Goal: Task Accomplishment & Management: Manage account settings

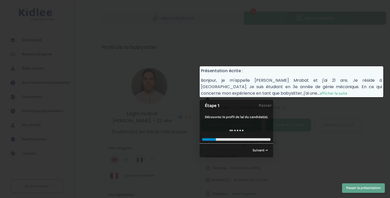
click at [319, 94] on span "afficher la suite" at bounding box center [333, 93] width 28 height 6
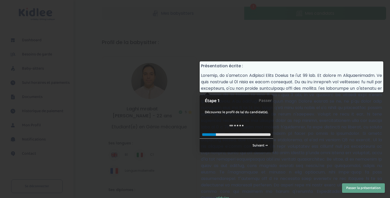
scroll to position [3, 0]
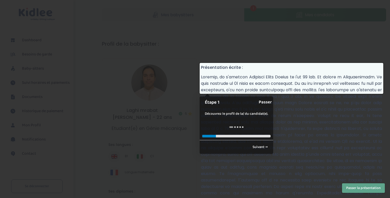
click at [264, 104] on link "Passer" at bounding box center [265, 102] width 13 height 12
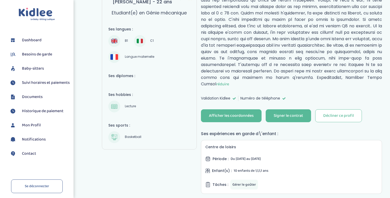
scroll to position [154, 0]
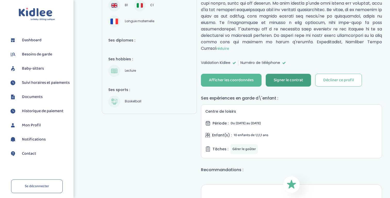
click at [287, 77] on div "Signer le contrat" at bounding box center [287, 80] width 29 height 6
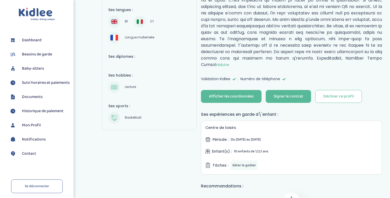
scroll to position [138, 0]
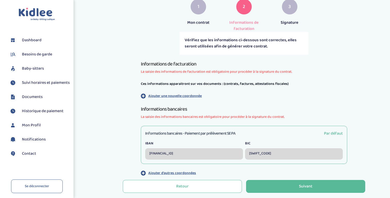
scroll to position [130, 0]
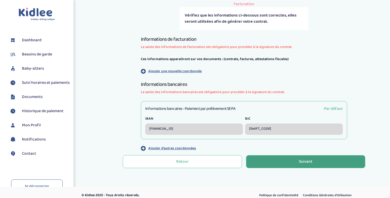
click at [274, 159] on button "Suivant" at bounding box center [305, 161] width 119 height 13
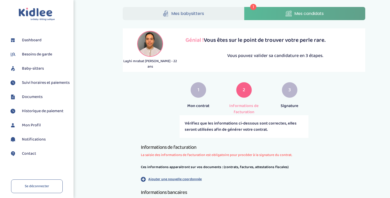
scroll to position [44, 0]
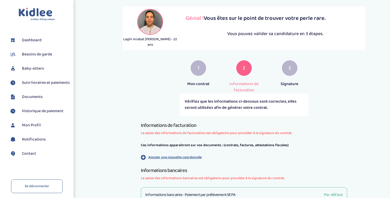
click at [165, 155] on p "Ajouter une nouvelle coordonnée" at bounding box center [174, 157] width 53 height 5
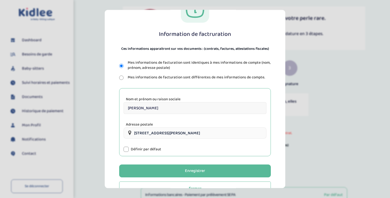
scroll to position [44, 0]
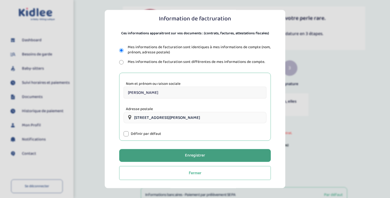
click at [166, 155] on button "Enregistrer" at bounding box center [195, 155] width 152 height 13
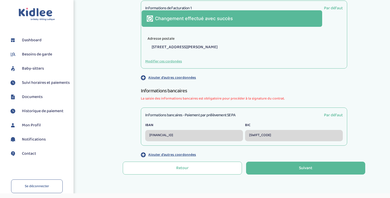
scroll to position [198, 0]
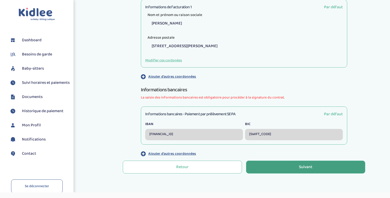
click at [290, 166] on button "Suivant" at bounding box center [305, 167] width 119 height 13
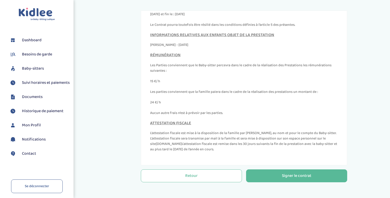
scroll to position [158, 0]
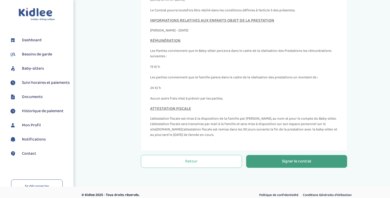
click at [278, 159] on button "Signer le contrat" at bounding box center [296, 161] width 101 height 13
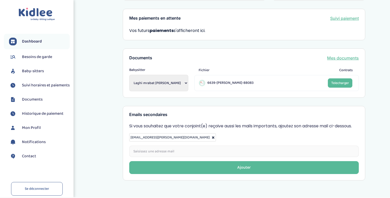
scroll to position [164, 0]
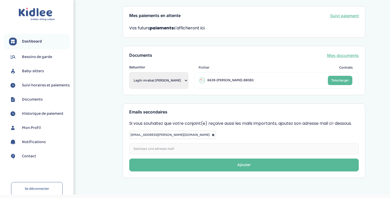
click at [155, 143] on input "email" at bounding box center [243, 148] width 229 height 11
type input "[PERSON_NAME][EMAIL_ADDRESS][PERSON_NAME][DOMAIN_NAME]"
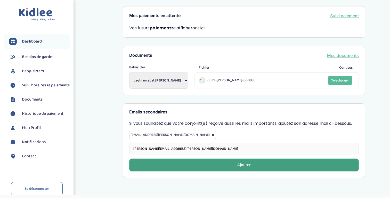
click at [183, 159] on button "Ajouter" at bounding box center [243, 165] width 229 height 13
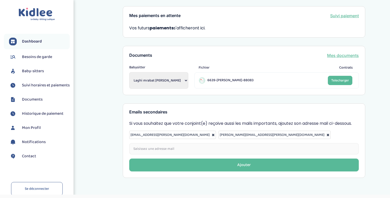
click at [29, 85] on span "Suivi horaires et paiements" at bounding box center [46, 85] width 48 height 6
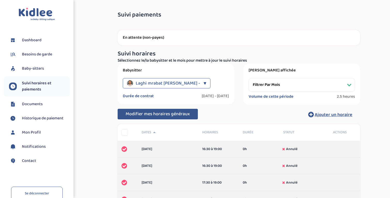
click at [161, 117] on span "Modifier mes horaires généraux" at bounding box center [158, 113] width 64 height 7
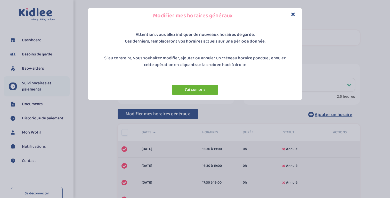
click at [192, 92] on button "J'ai compris" at bounding box center [195, 90] width 46 height 10
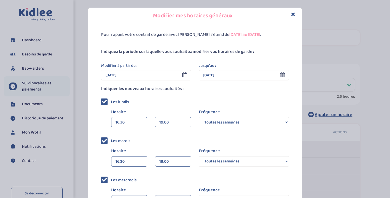
click at [119, 76] on input "01 Sep 2025" at bounding box center [146, 75] width 90 height 10
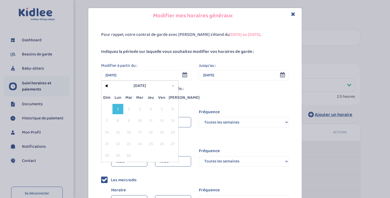
click at [150, 109] on span "4" at bounding box center [150, 109] width 11 height 10
click at [154, 63] on div "Modifier à partir du : 01 Sep 2025 < Sep 2025 > Dim Lun Mar Mer Jeu Ven Sam 1 2…" at bounding box center [146, 72] width 98 height 18
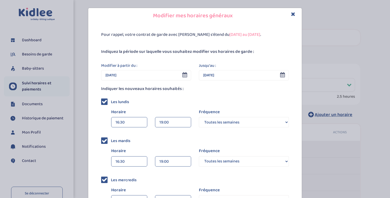
click at [224, 74] on input "31 Juil 2025" at bounding box center [244, 75] width 90 height 10
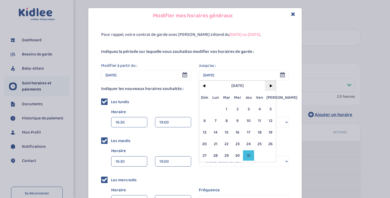
click at [269, 87] on span ">" at bounding box center [270, 86] width 11 height 10
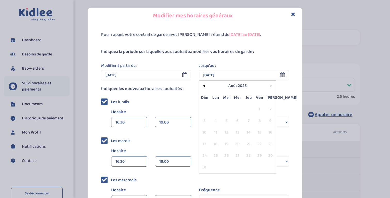
click at [269, 87] on span ">" at bounding box center [270, 86] width 11 height 10
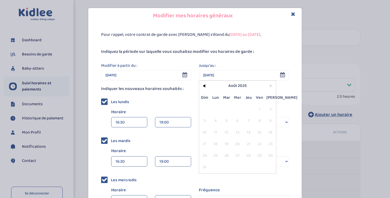
click at [269, 87] on span ">" at bounding box center [270, 86] width 11 height 10
click at [232, 43] on div "Pour rappel, votre contrat de garde avec Kidlee s'étend du 23-09-2024 au 31-07-…" at bounding box center [194, 171] width 213 height 295
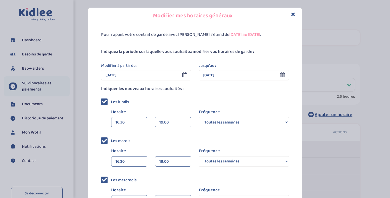
click at [294, 13] on icon "Close" at bounding box center [293, 13] width 4 height 5
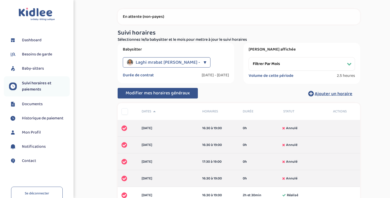
scroll to position [20, 0]
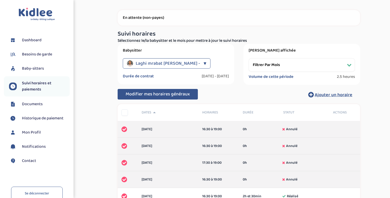
click at [125, 113] on div at bounding box center [124, 112] width 6 height 6
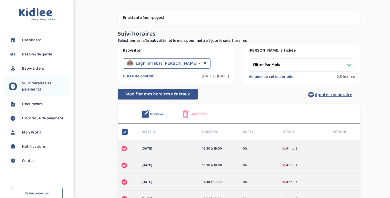
click at [151, 113] on span "Modifier" at bounding box center [156, 114] width 13 height 5
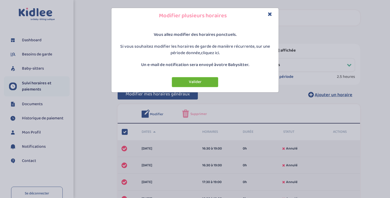
click at [206, 84] on button "Valider" at bounding box center [195, 82] width 46 height 10
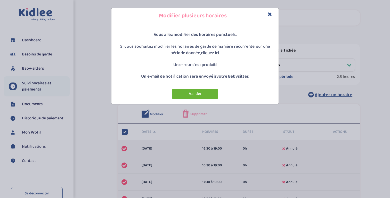
click at [194, 94] on button "Valider" at bounding box center [195, 94] width 46 height 10
click at [271, 17] on button "Close" at bounding box center [270, 14] width 4 height 6
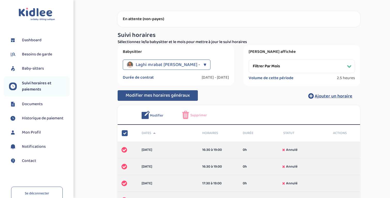
scroll to position [0, 0]
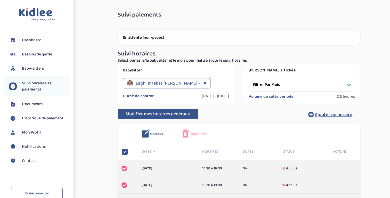
click at [261, 84] on select "Filtrer par mois septembre 2024 octobre 2024 novembre 2024 décembre 2024 janvie…" at bounding box center [301, 84] width 106 height 13
select select "juillet 2025"
click at [248, 78] on select "Filtrer par mois septembre 2024 octobre 2024 novembre 2024 décembre 2024 janvie…" at bounding box center [301, 84] width 106 height 13
